Goal: Navigation & Orientation: Find specific page/section

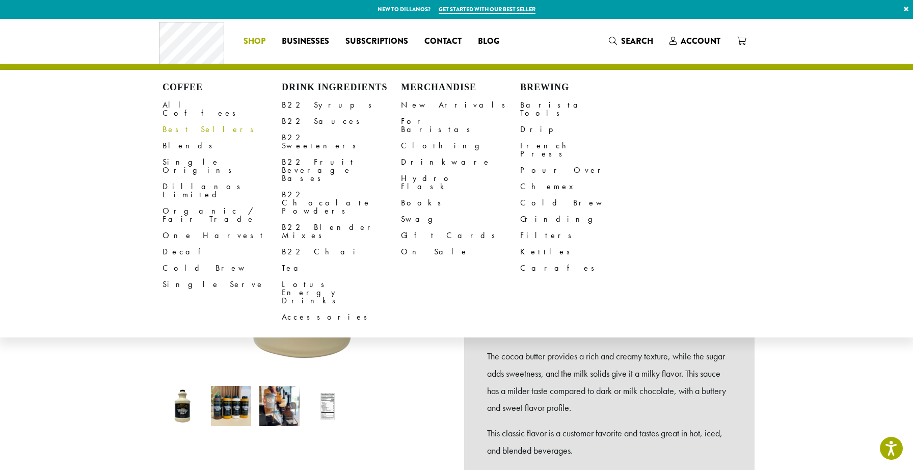
click at [195, 121] on link "Best Sellers" at bounding box center [222, 129] width 119 height 16
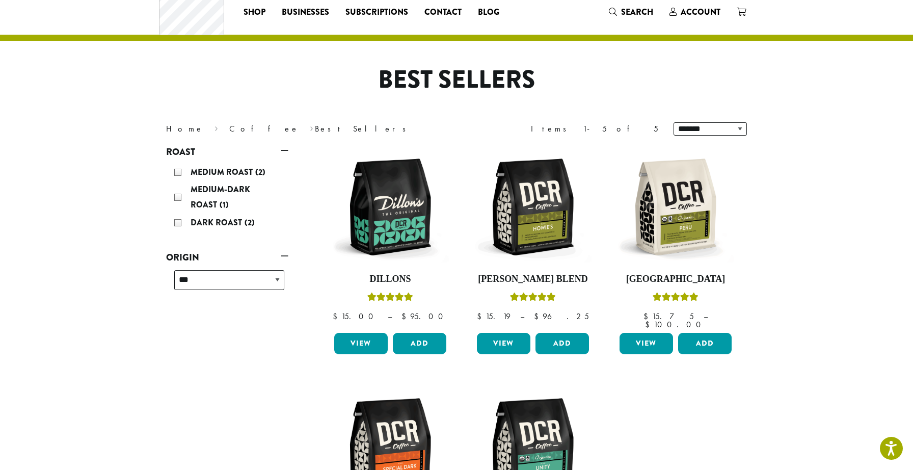
scroll to position [12, 0]
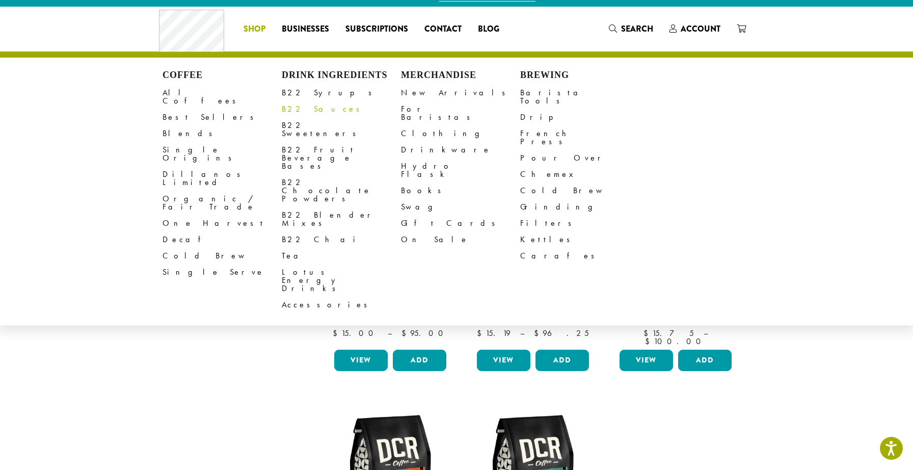
click at [311, 110] on link "B22 Sauces" at bounding box center [341, 109] width 119 height 16
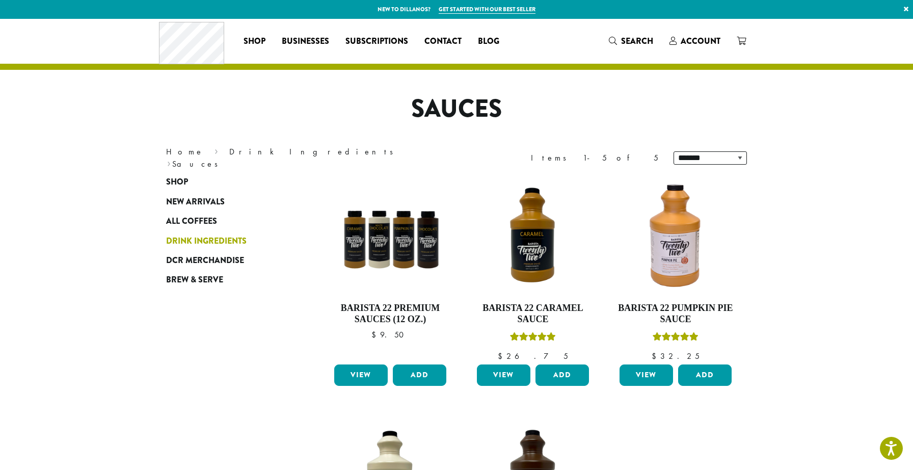
click at [242, 242] on span "Drink Ingredients" at bounding box center [206, 241] width 81 height 13
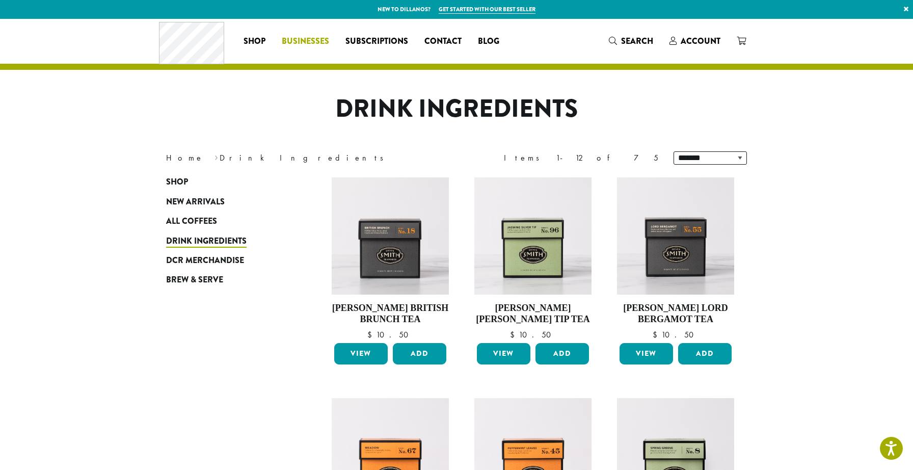
click at [303, 43] on span "Businesses" at bounding box center [305, 41] width 47 height 13
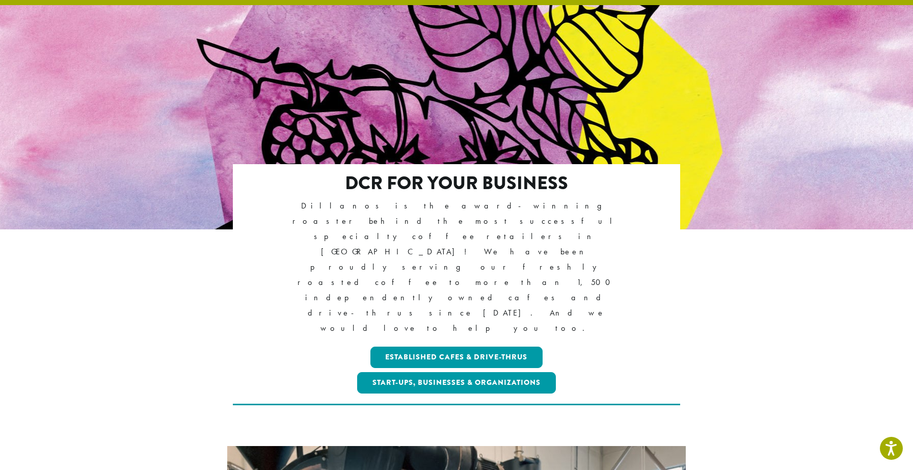
scroll to position [71, 0]
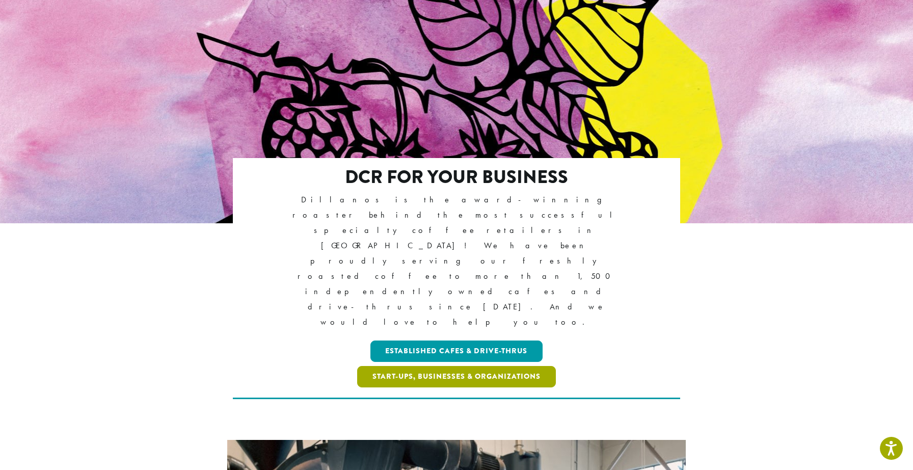
click at [457, 366] on link "Start-ups, Businesses & Organizations" at bounding box center [456, 376] width 199 height 21
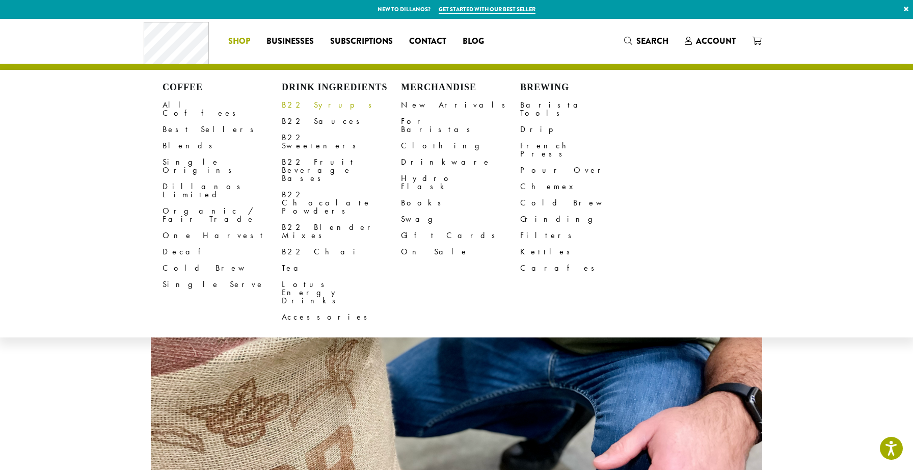
click at [312, 108] on link "B22 Syrups" at bounding box center [341, 105] width 119 height 16
